Goal: Information Seeking & Learning: Check status

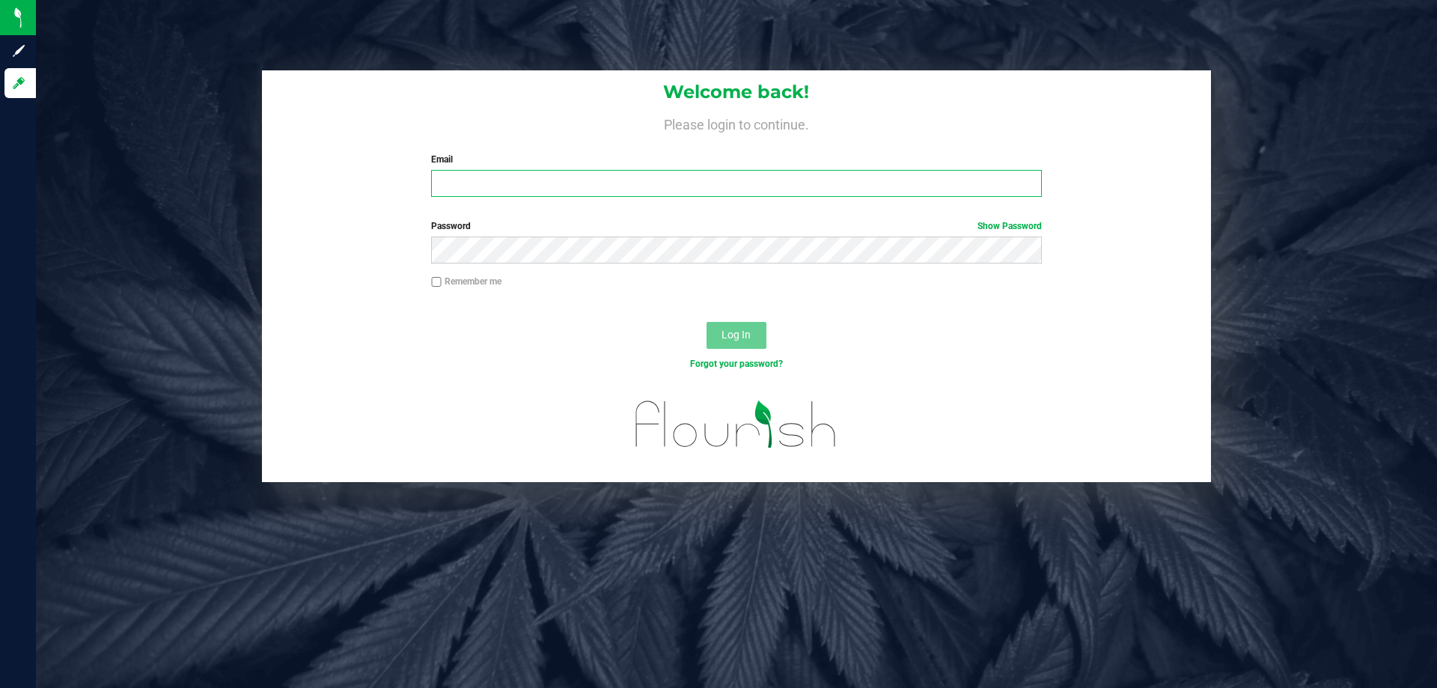
click at [573, 181] on input "Email" at bounding box center [736, 183] width 610 height 27
type input "[EMAIL_ADDRESS][DOMAIN_NAME]"
click at [706, 322] on button "Log In" at bounding box center [736, 335] width 60 height 27
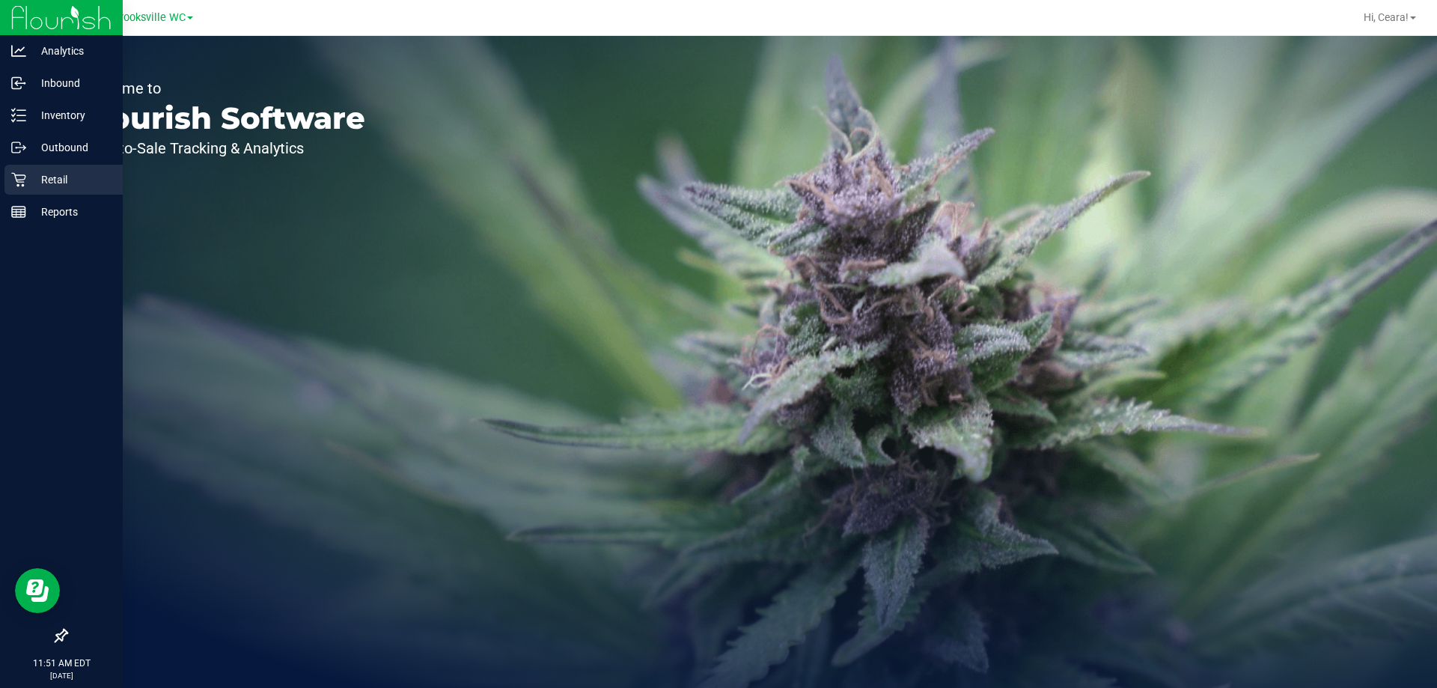
click at [18, 188] on div "Retail" at bounding box center [63, 180] width 118 height 30
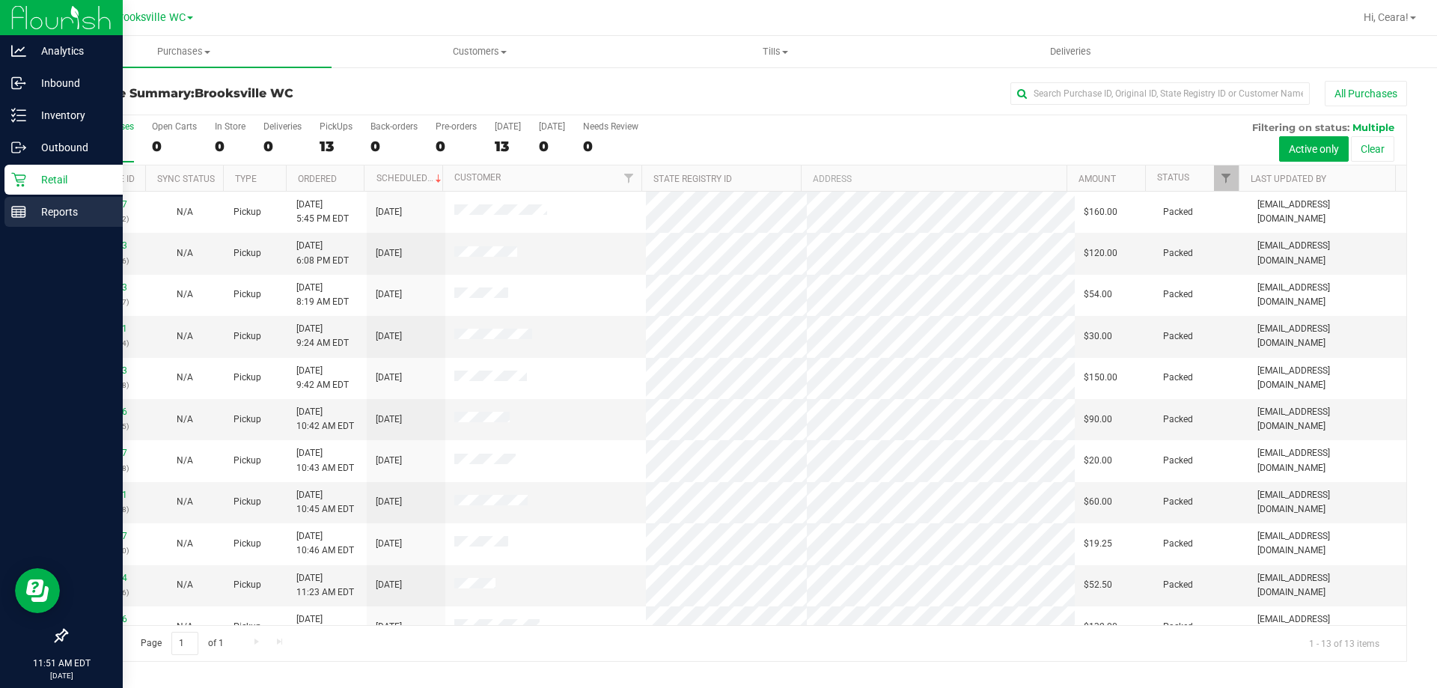
click at [70, 219] on p "Reports" at bounding box center [71, 212] width 90 height 18
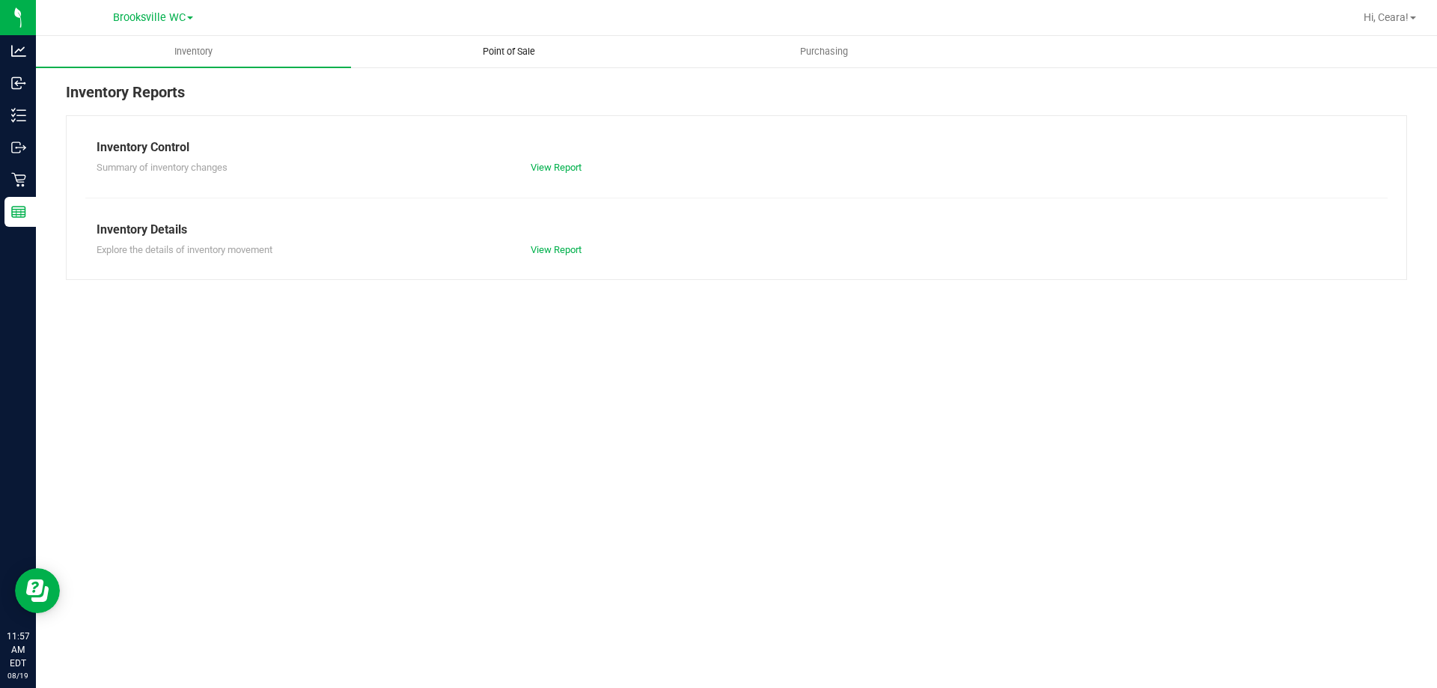
click at [514, 43] on uib-tab-heading "Point of Sale" at bounding box center [509, 52] width 314 height 30
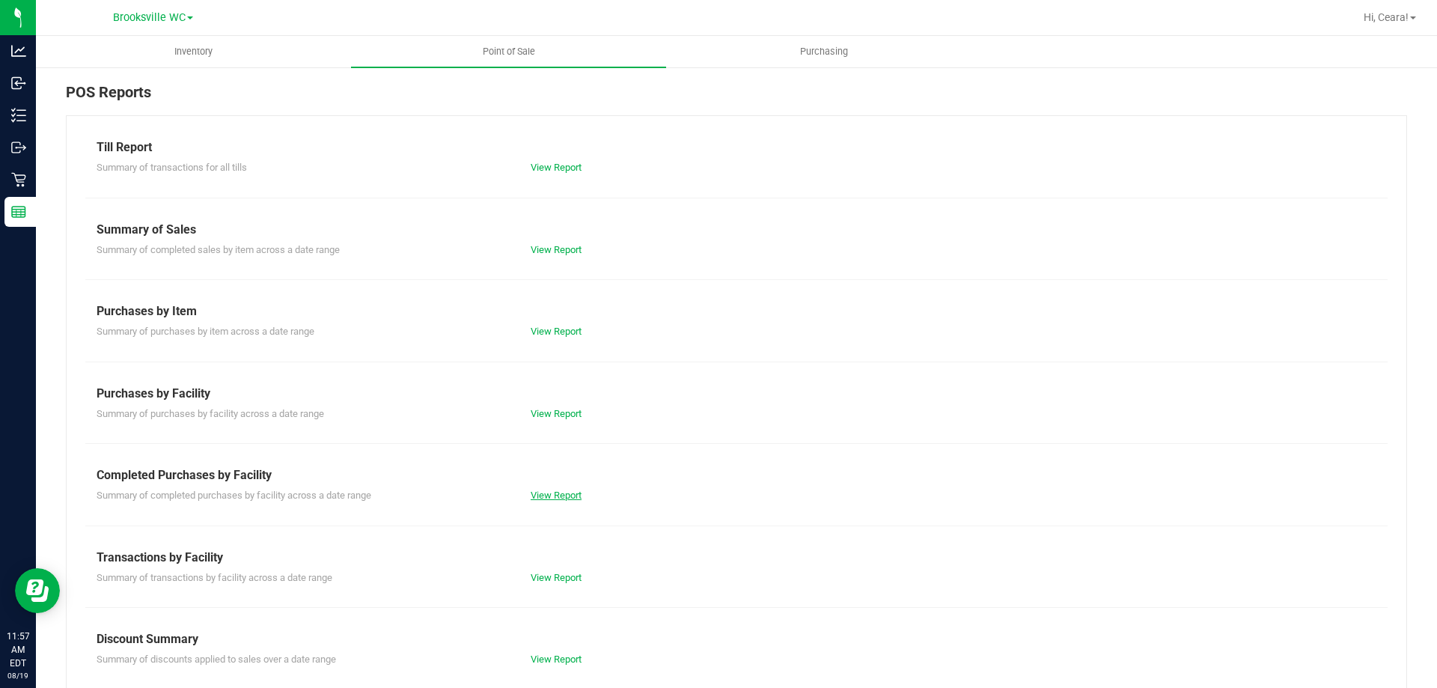
click at [572, 492] on link "View Report" at bounding box center [556, 494] width 51 height 11
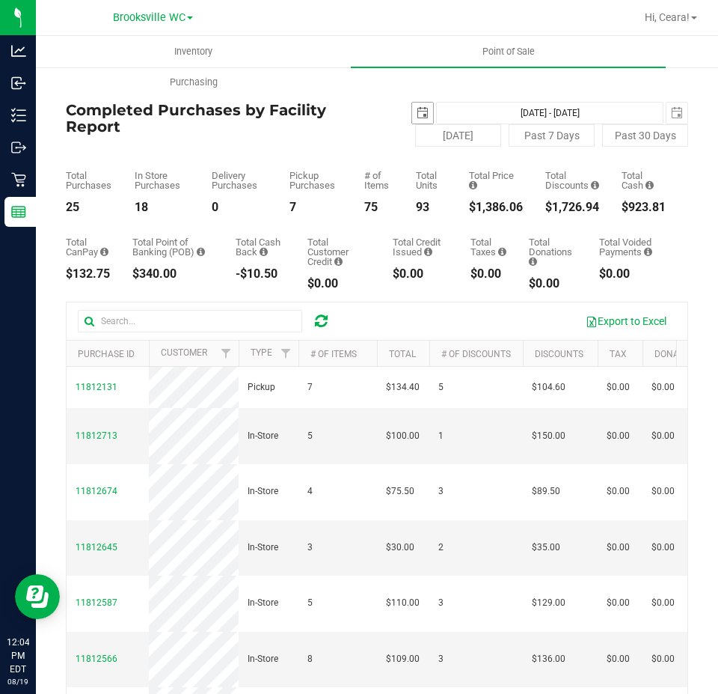
click at [417, 115] on span "select" at bounding box center [423, 113] width 12 height 12
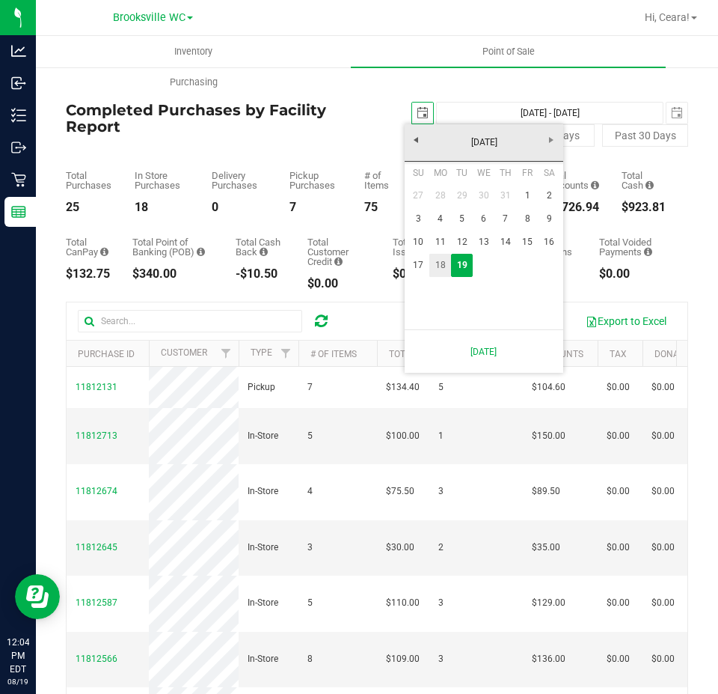
click at [432, 266] on link "18" at bounding box center [441, 265] width 22 height 23
type input "[DATE]"
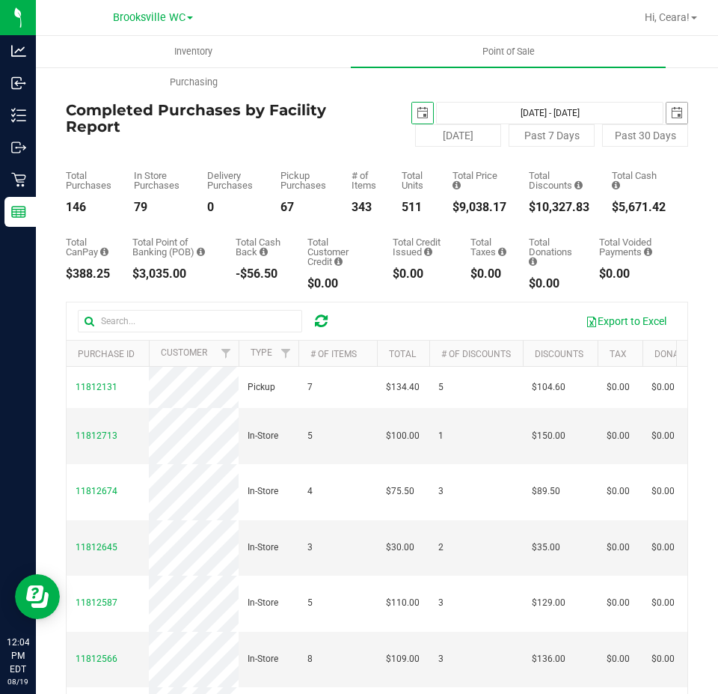
click at [671, 113] on span "select" at bounding box center [677, 113] width 12 height 12
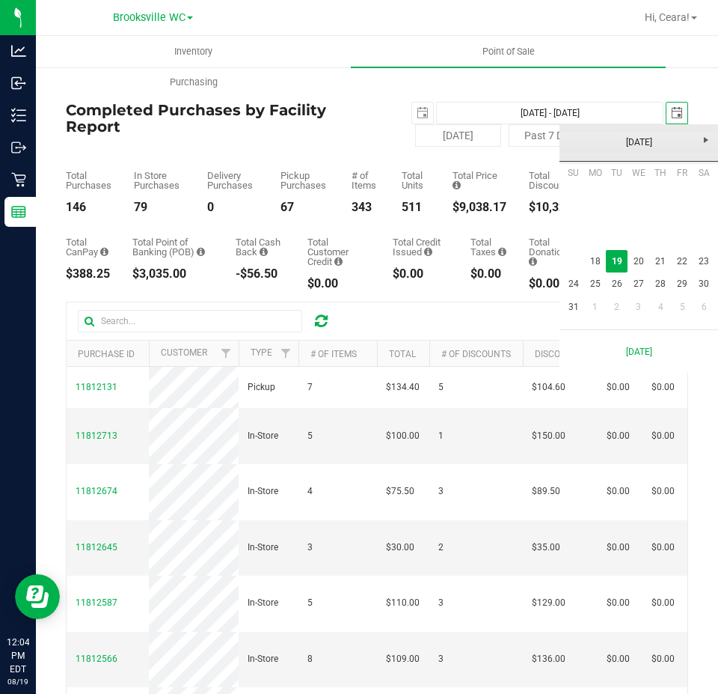
scroll to position [0, 37]
drag, startPoint x: 592, startPoint y: 258, endPoint x: 617, endPoint y: 248, distance: 26.5
click at [593, 258] on link "18" at bounding box center [595, 261] width 22 height 23
type input "[DATE] - [DATE]"
type input "[DATE]"
